Goal: Information Seeking & Learning: Learn about a topic

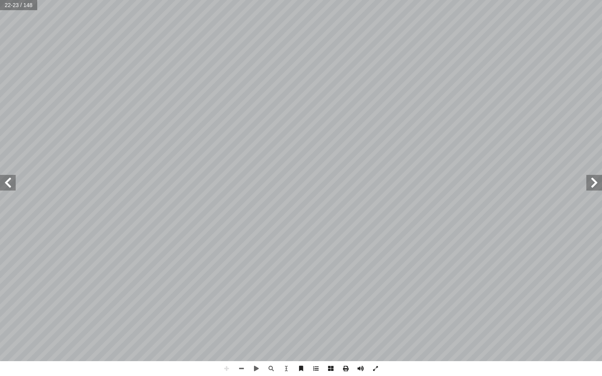
click at [66, 201] on div "١٨ ُ ة َ راء ِ ق ْ ال : أ ا َ ر ْ ق َ ن ُ ة َ غير َّ الص ُ ة َ ام ّ س َّ الر َ …" at bounding box center [301, 181] width 602 height 362
click at [239, 370] on span at bounding box center [241, 369] width 15 height 15
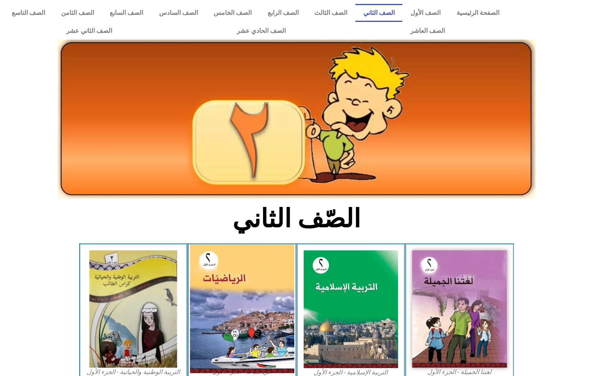
click at [246, 297] on img at bounding box center [242, 309] width 104 height 129
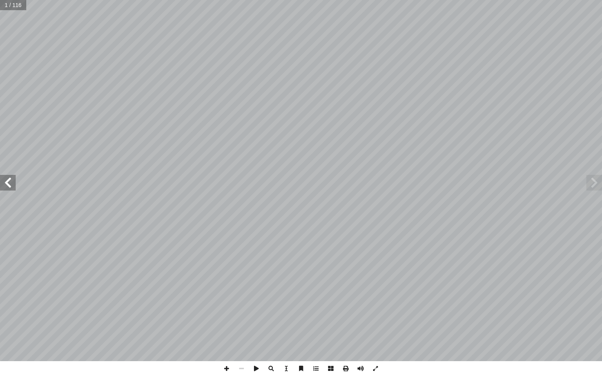
click at [9, 175] on span at bounding box center [8, 183] width 16 height 16
click at [10, 175] on span at bounding box center [8, 183] width 16 height 16
click at [11, 175] on span at bounding box center [8, 183] width 16 height 16
click at [12, 175] on span at bounding box center [8, 183] width 16 height 16
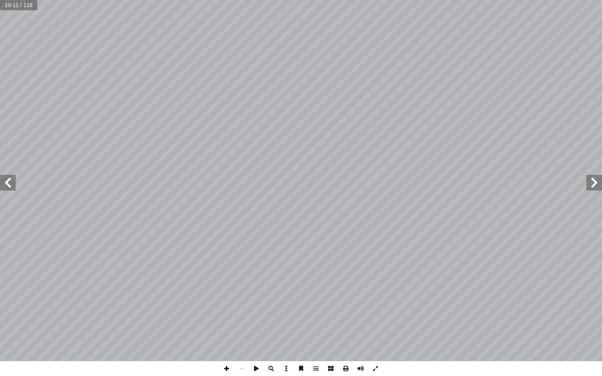
click at [226, 365] on span at bounding box center [226, 369] width 15 height 15
click at [4, 178] on span at bounding box center [8, 183] width 16 height 16
click at [242, 363] on span at bounding box center [241, 369] width 15 height 15
